Goal: Information Seeking & Learning: Learn about a topic

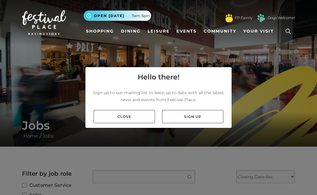
click at [134, 123] on link "Close" at bounding box center [124, 116] width 61 height 13
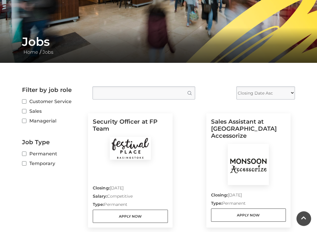
scroll to position [84, 0]
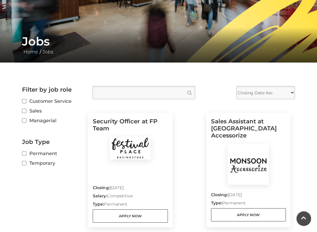
click at [26, 101] on input "Customer Service" at bounding box center [24, 102] width 4 height 4
checkbox input "true"
click at [24, 113] on input "Sales" at bounding box center [24, 111] width 4 height 4
checkbox input "true"
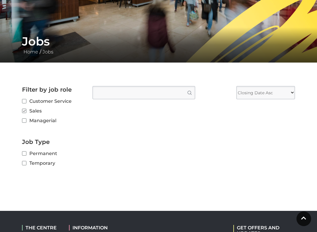
click at [20, 99] on div "Filter by job role Customer Service Sales Managerial Job Type Permanent Tempora…" at bounding box center [53, 127] width 71 height 83
click at [26, 100] on input "Customer Service" at bounding box center [24, 102] width 4 height 4
checkbox input "true"
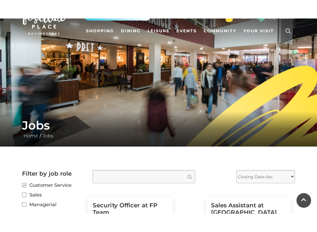
scroll to position [45, 0]
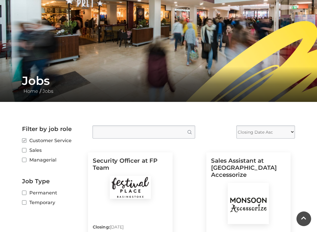
click at [25, 153] on input "Sales" at bounding box center [24, 151] width 4 height 4
checkbox input "true"
checkbox input "false"
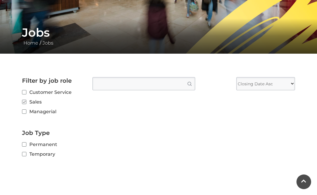
scroll to position [0, 0]
